Goal: Information Seeking & Learning: Check status

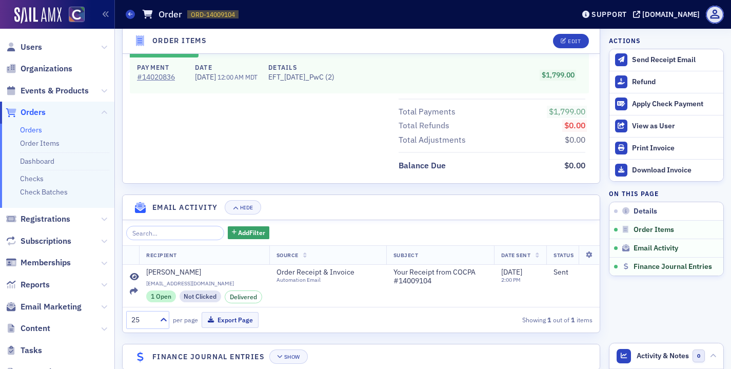
scroll to position [501, 0]
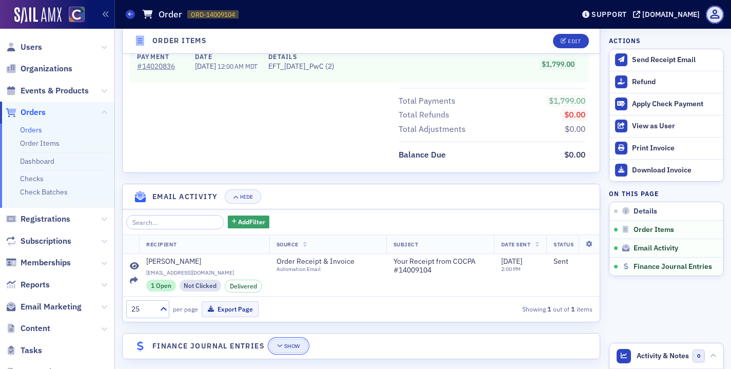
click at [285, 343] on div "Show" at bounding box center [292, 346] width 16 height 6
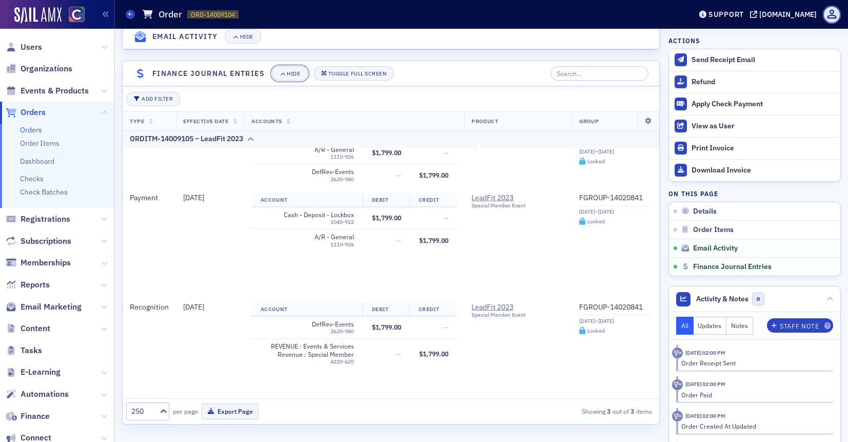
scroll to position [68, 0]
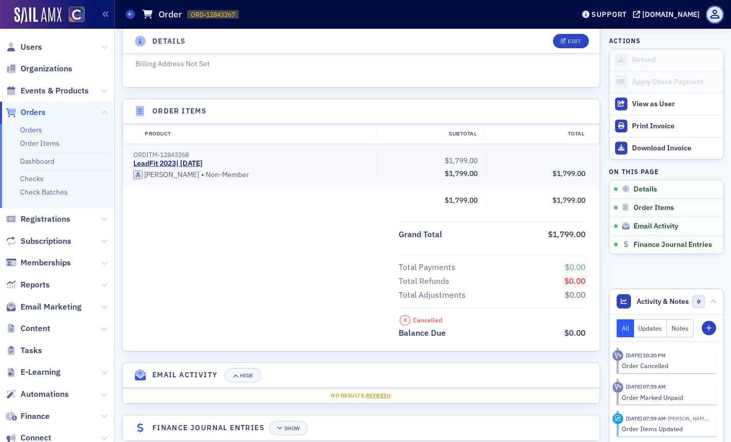
scroll to position [287, 0]
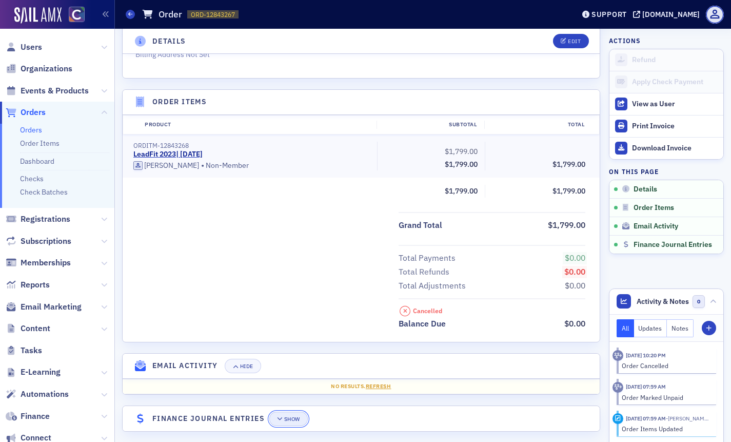
click at [284, 416] on span "Show" at bounding box center [288, 419] width 23 height 6
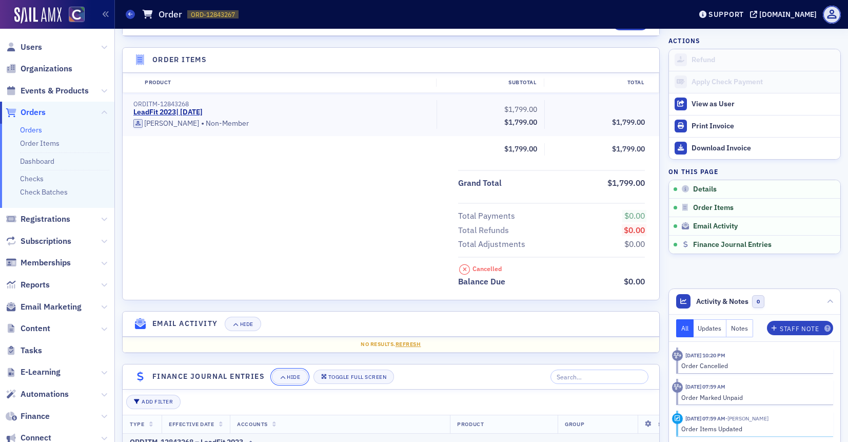
scroll to position [323, 0]
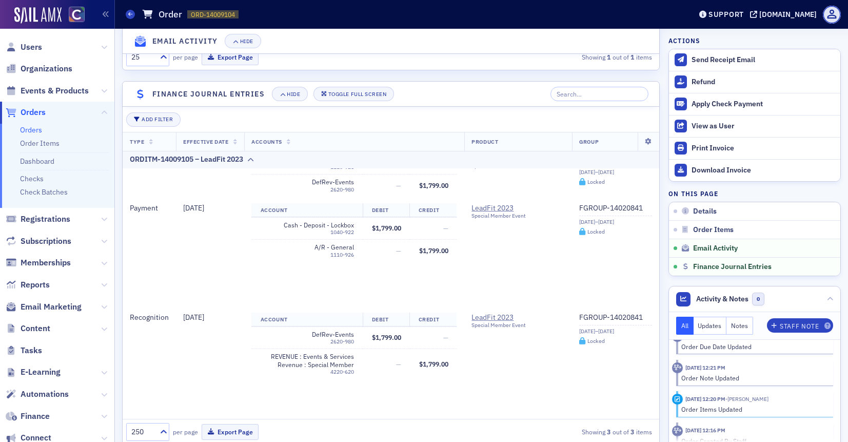
scroll to position [746, 0]
click at [701, 210] on span "Details" at bounding box center [705, 211] width 24 height 9
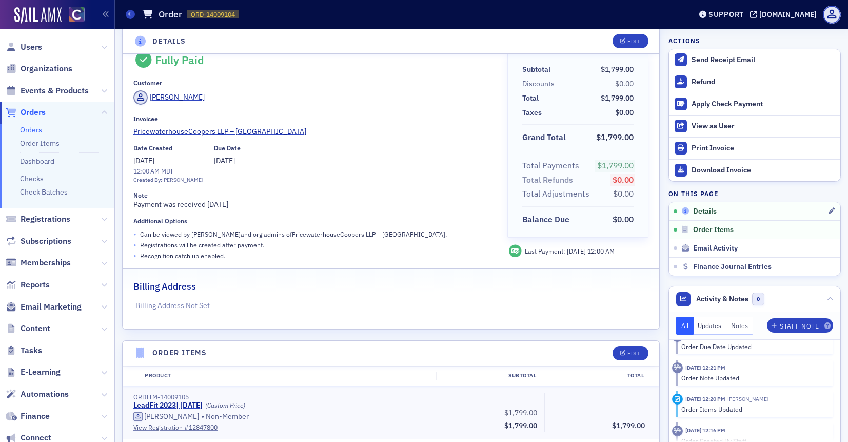
scroll to position [2, 0]
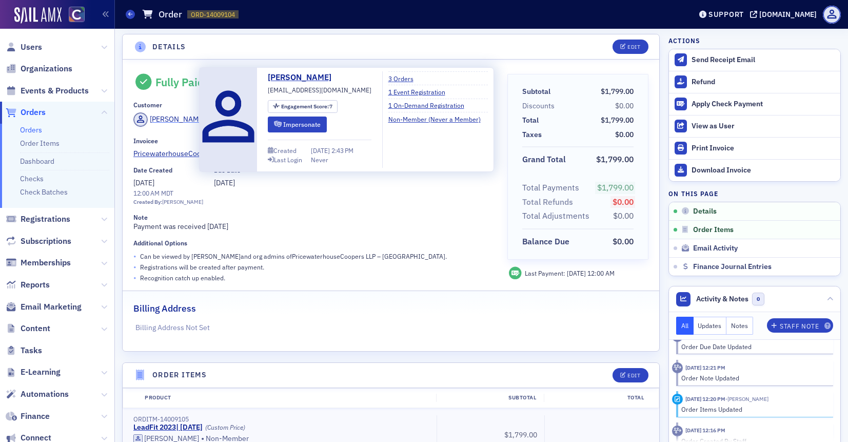
click at [188, 117] on div "Grant Van Dyke" at bounding box center [177, 119] width 55 height 11
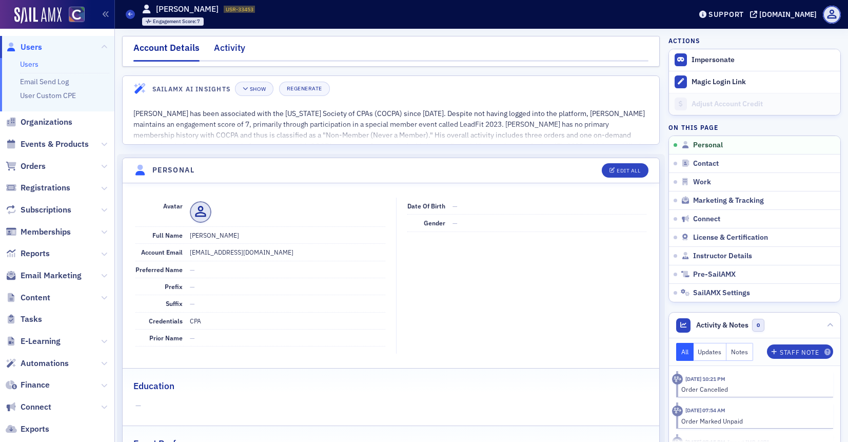
click at [231, 50] on div "Activity" at bounding box center [229, 50] width 31 height 19
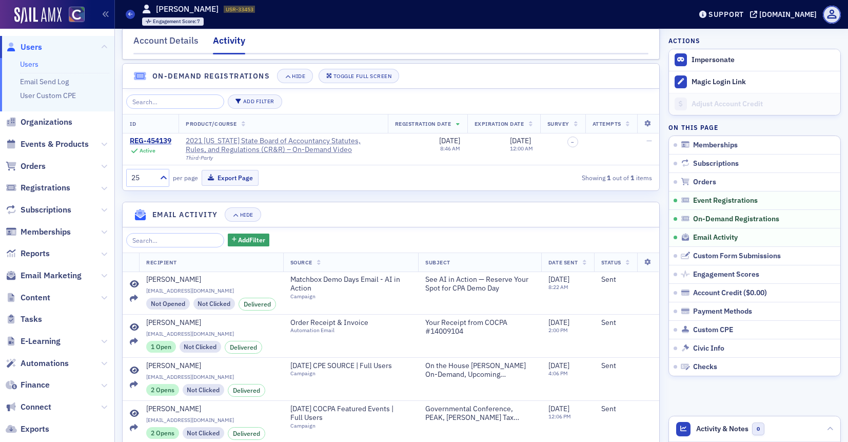
scroll to position [480, 0]
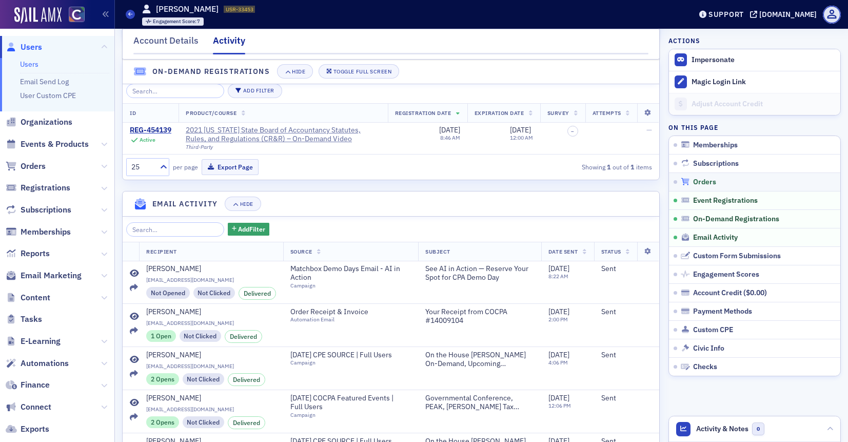
click at [712, 185] on span "Orders" at bounding box center [704, 181] width 23 height 9
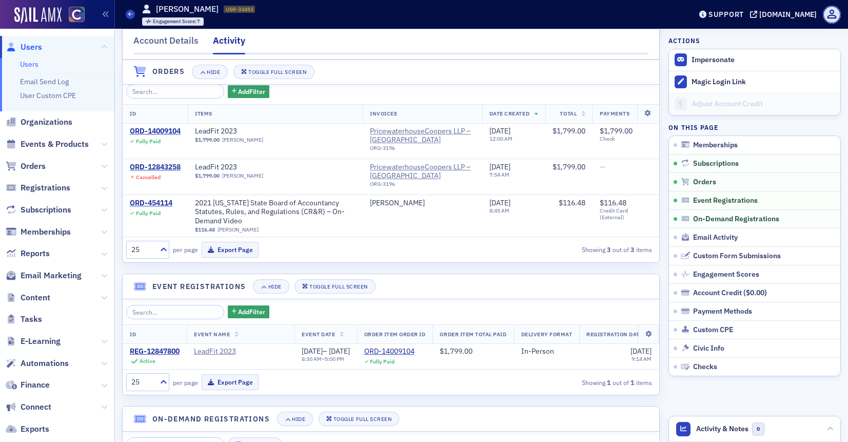
scroll to position [121, 0]
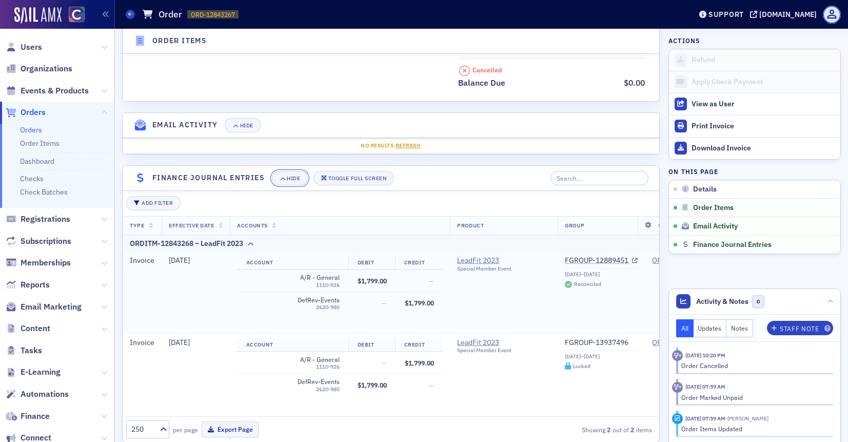
scroll to position [526, 0]
